Goal: Register for event/course

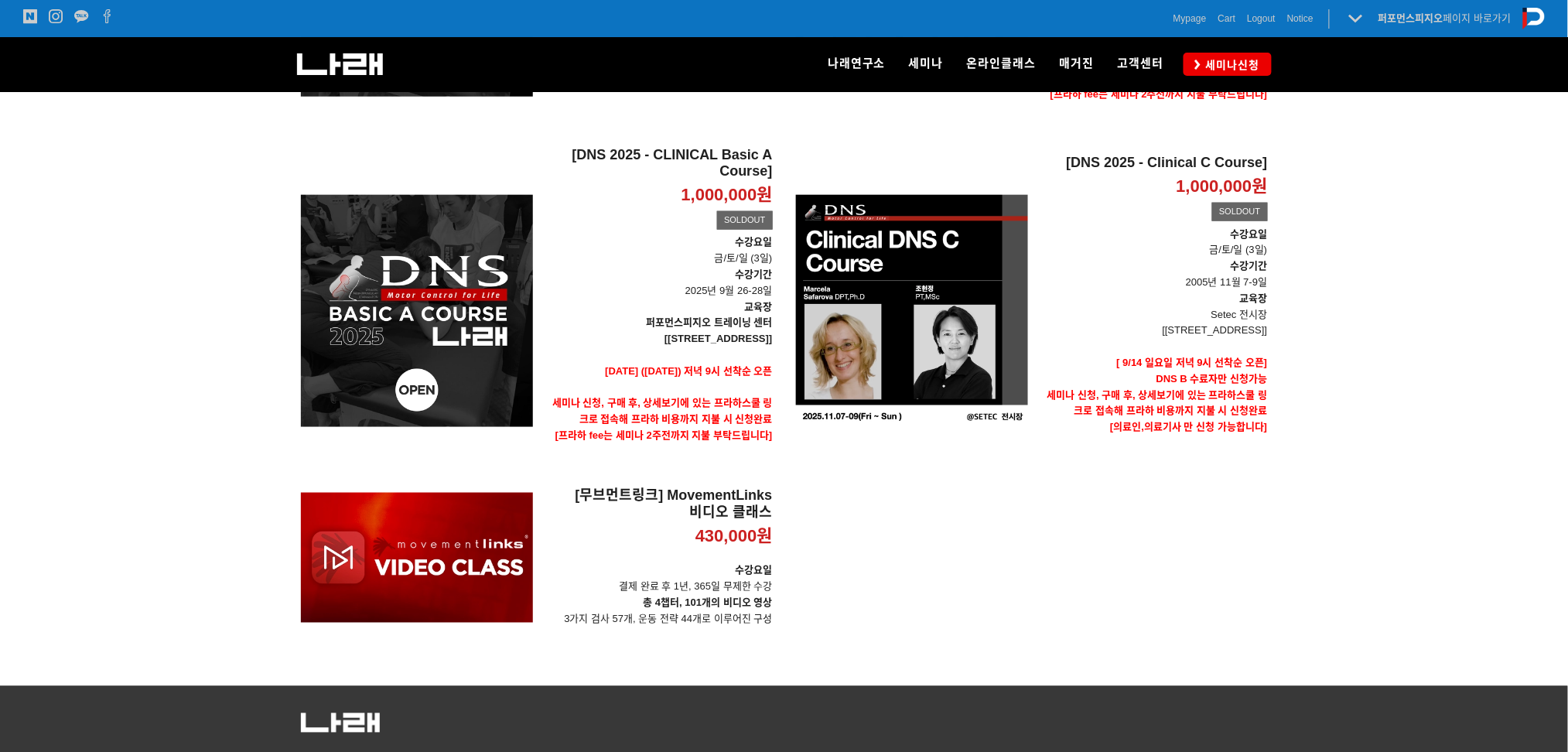
scroll to position [393, 0]
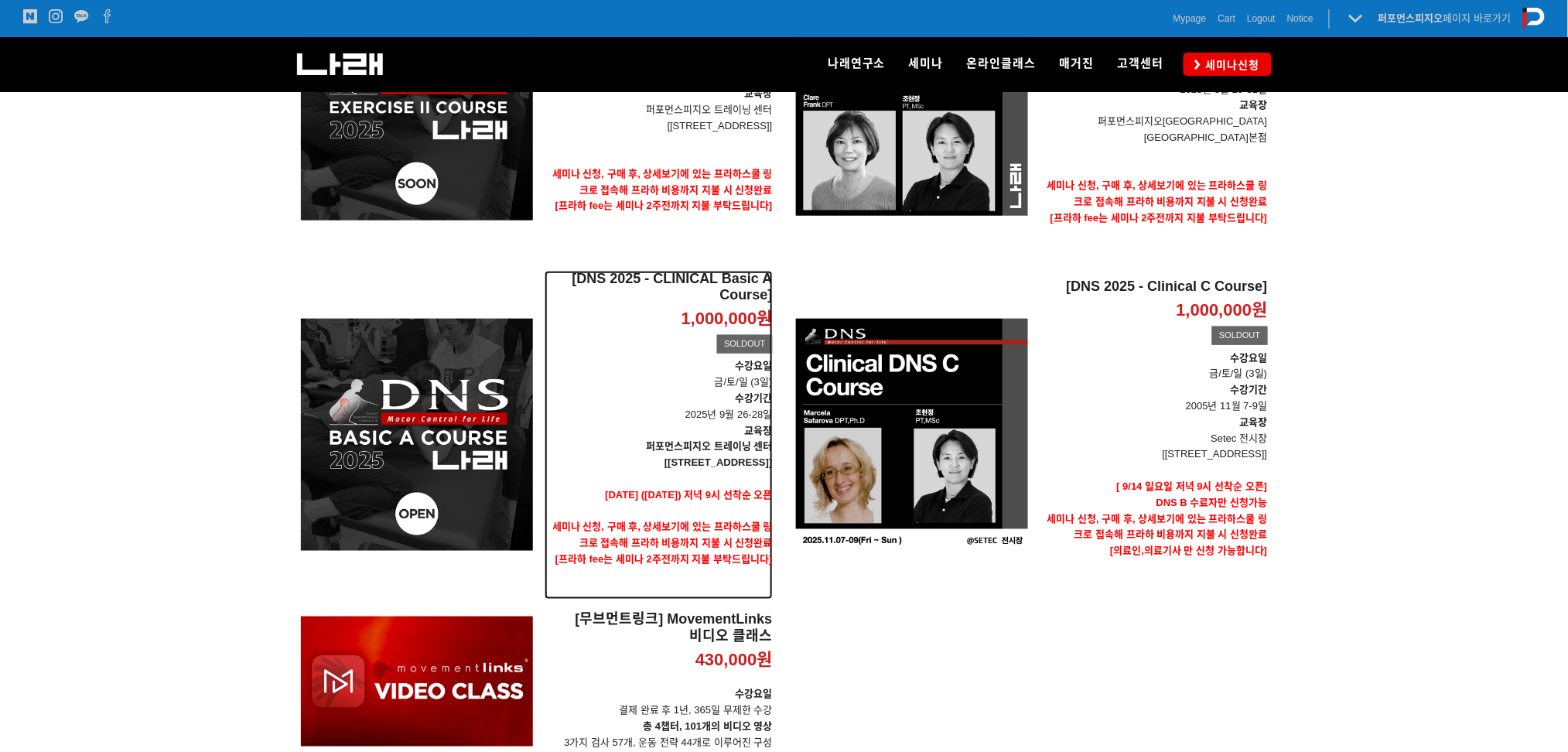
click at [747, 457] on strong "[[STREET_ADDRESS]]" at bounding box center [717, 463] width 107 height 12
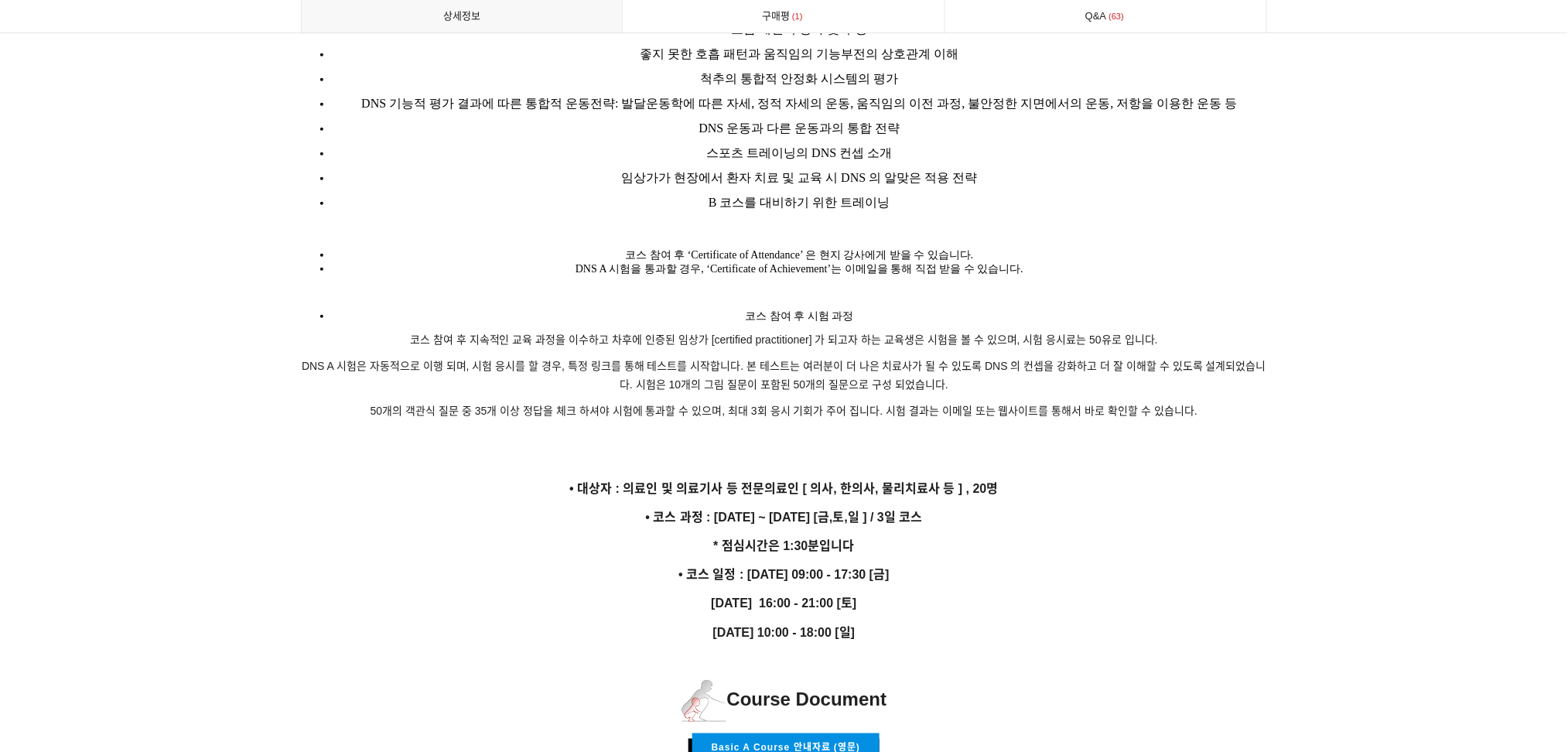
scroll to position [2579, 0]
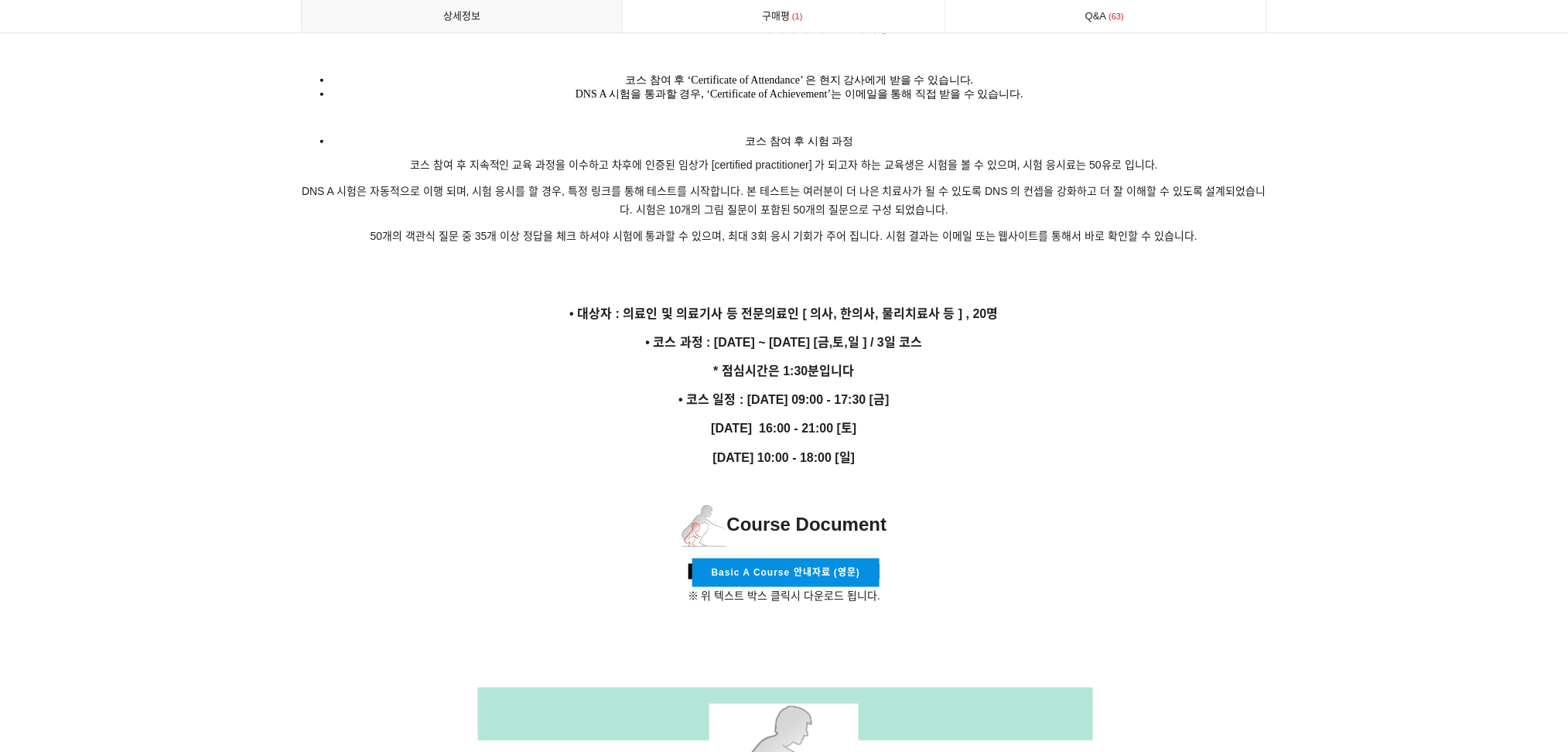
drag, startPoint x: 737, startPoint y: 387, endPoint x: 968, endPoint y: 411, distance: 232.2
